Goal: Find specific page/section: Find specific page/section

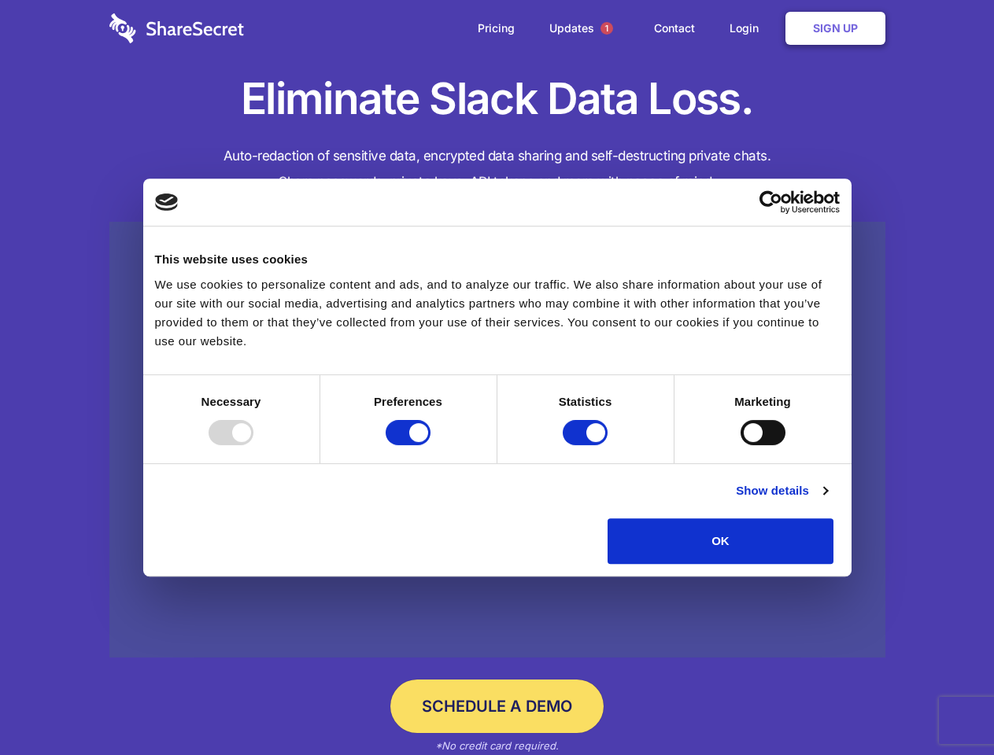
click at [253, 445] on div at bounding box center [230, 432] width 45 height 25
click at [430, 445] on input "Preferences" at bounding box center [407, 432] width 45 height 25
checkbox input "false"
click at [587, 445] on input "Statistics" at bounding box center [584, 432] width 45 height 25
checkbox input "false"
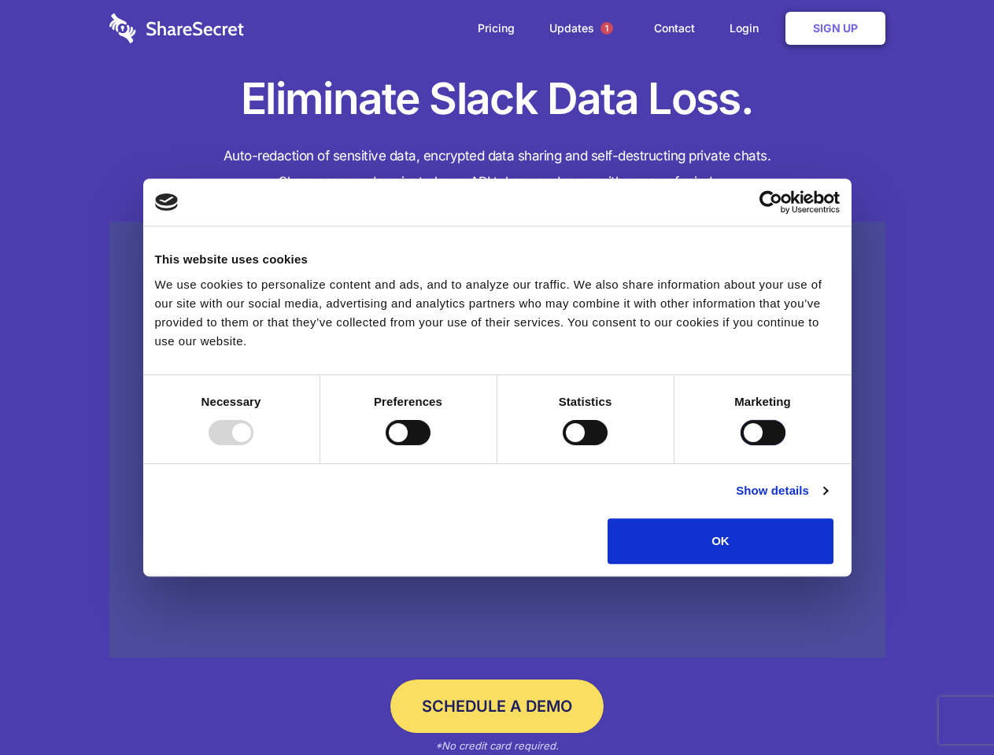
click at [740, 445] on input "Marketing" at bounding box center [762, 432] width 45 height 25
click at [827, 500] on link "Show details" at bounding box center [781, 490] width 91 height 19
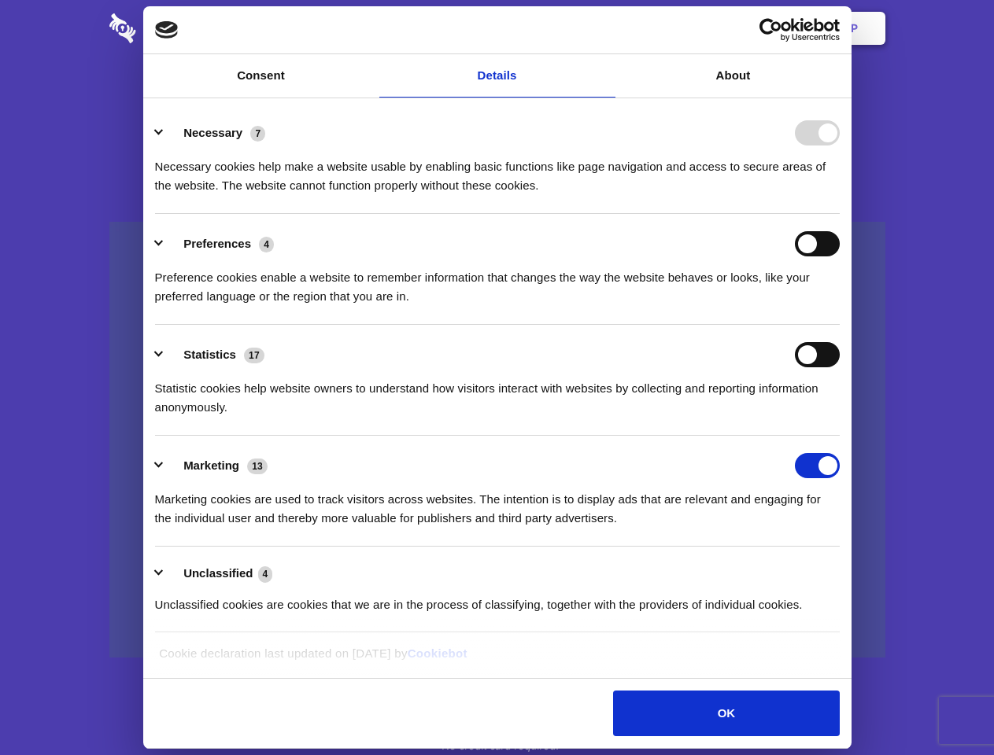
click at [869, 570] on link at bounding box center [497, 440] width 776 height 437
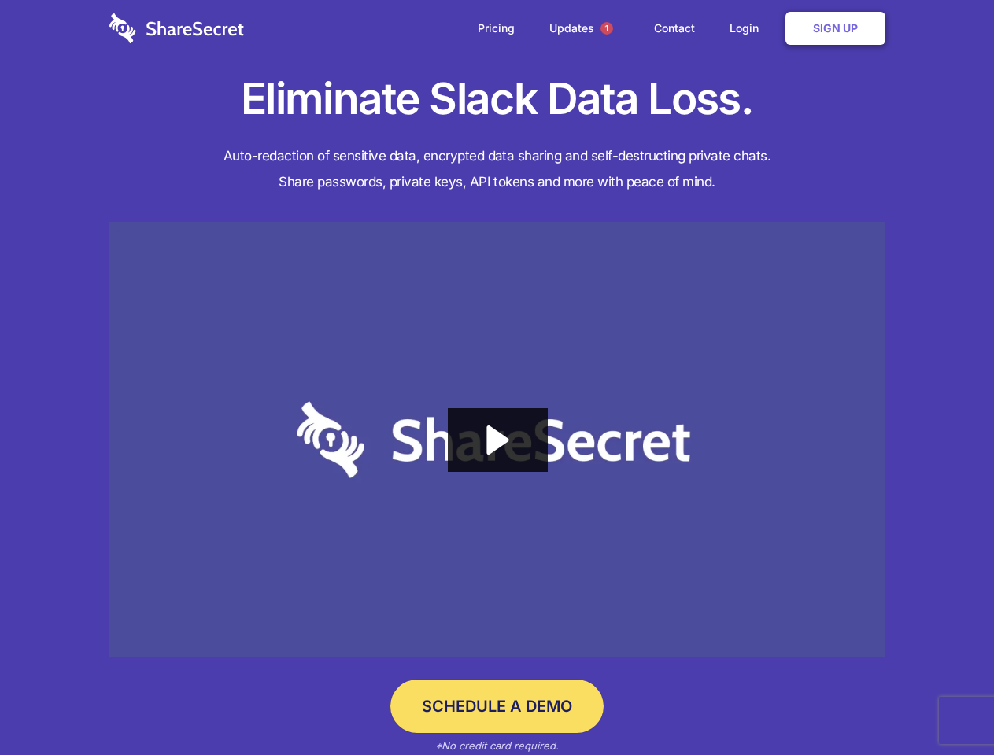
click at [606, 28] on span "1" at bounding box center [606, 28] width 13 height 13
